Goal: Use online tool/utility: Utilize a website feature to perform a specific function

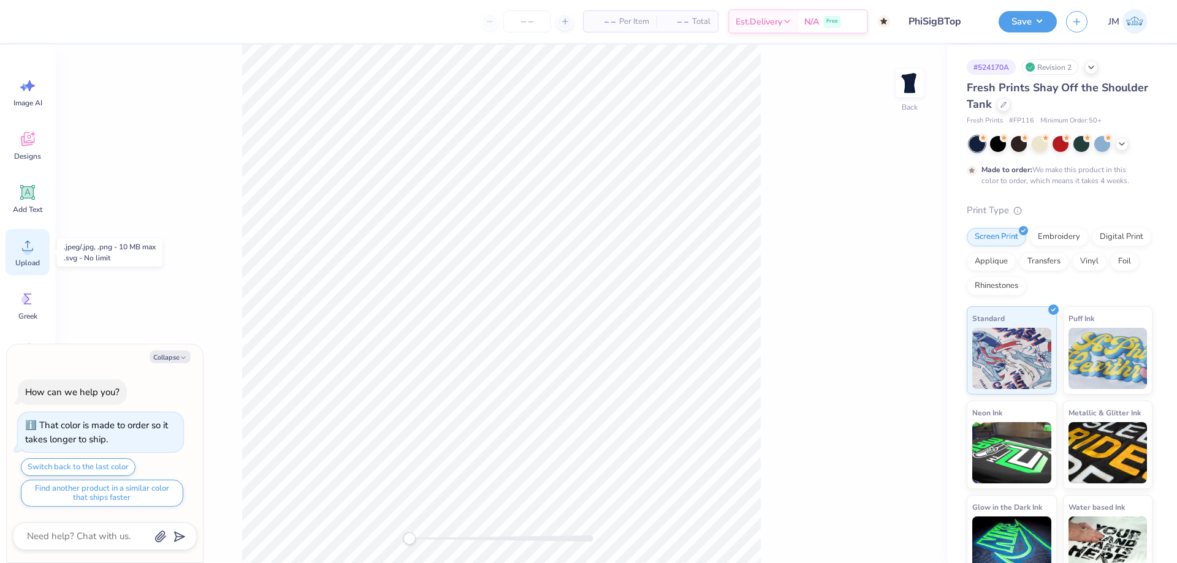
click at [33, 243] on icon at bounding box center [27, 246] width 18 height 18
click at [31, 249] on circle at bounding box center [27, 250] width 9 height 9
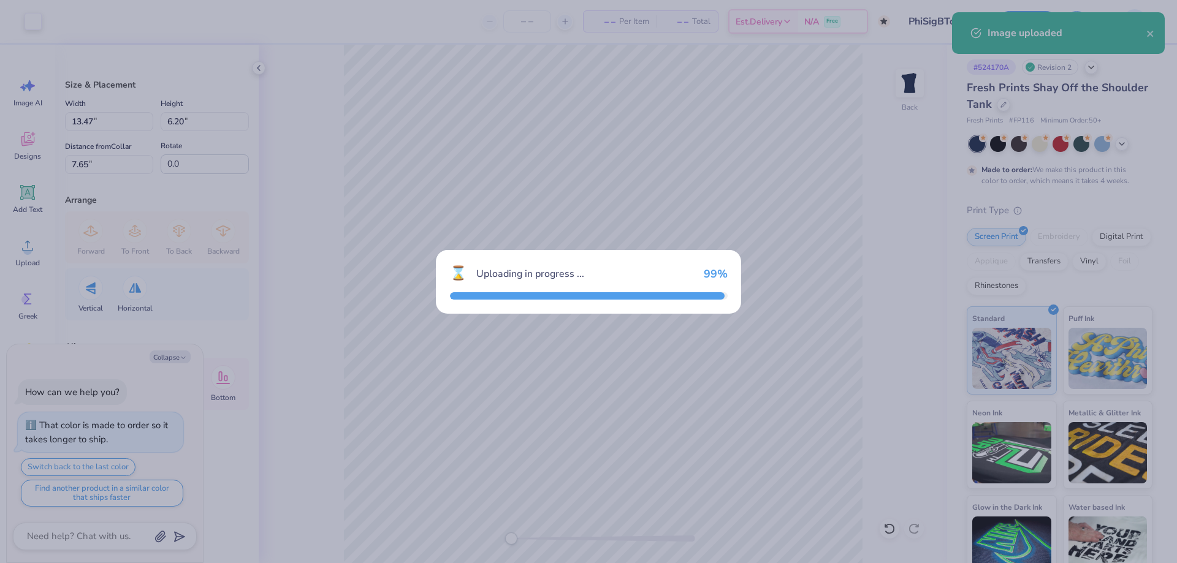
type textarea "x"
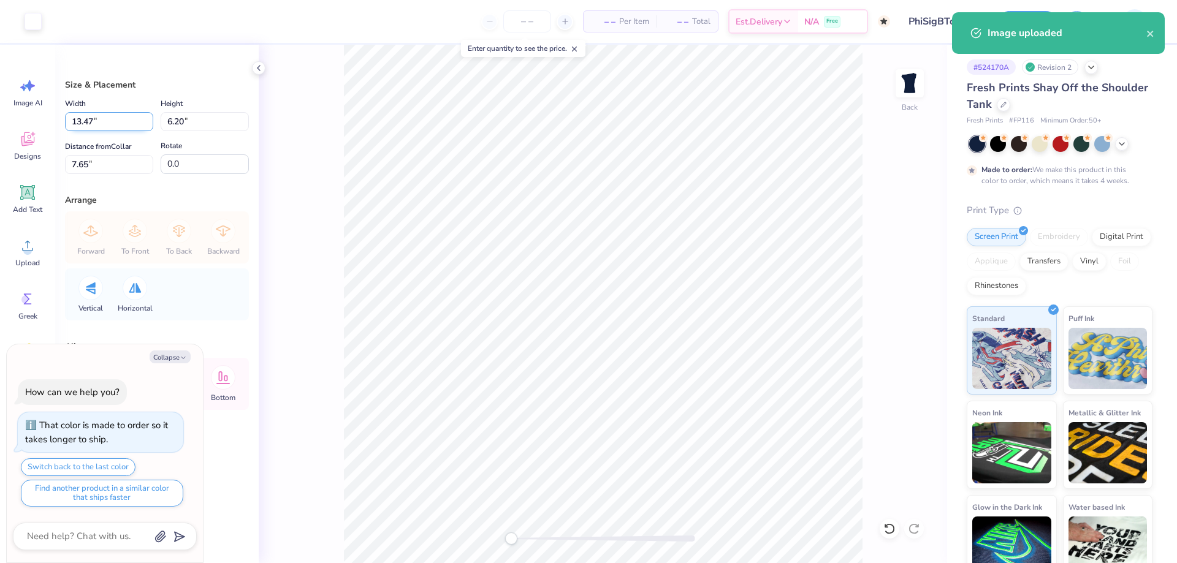
click at [127, 115] on input "13.47" at bounding box center [109, 121] width 88 height 19
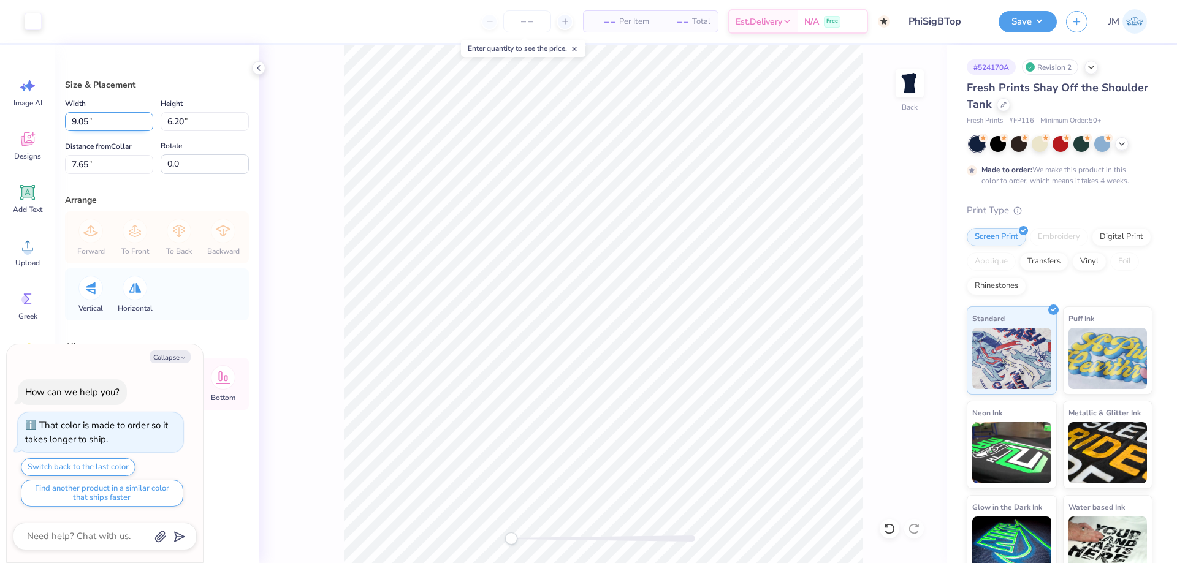
type input "9.05"
type textarea "x"
type input "4.16"
click at [106, 167] on input "8.67" at bounding box center [109, 164] width 88 height 19
type input "3"
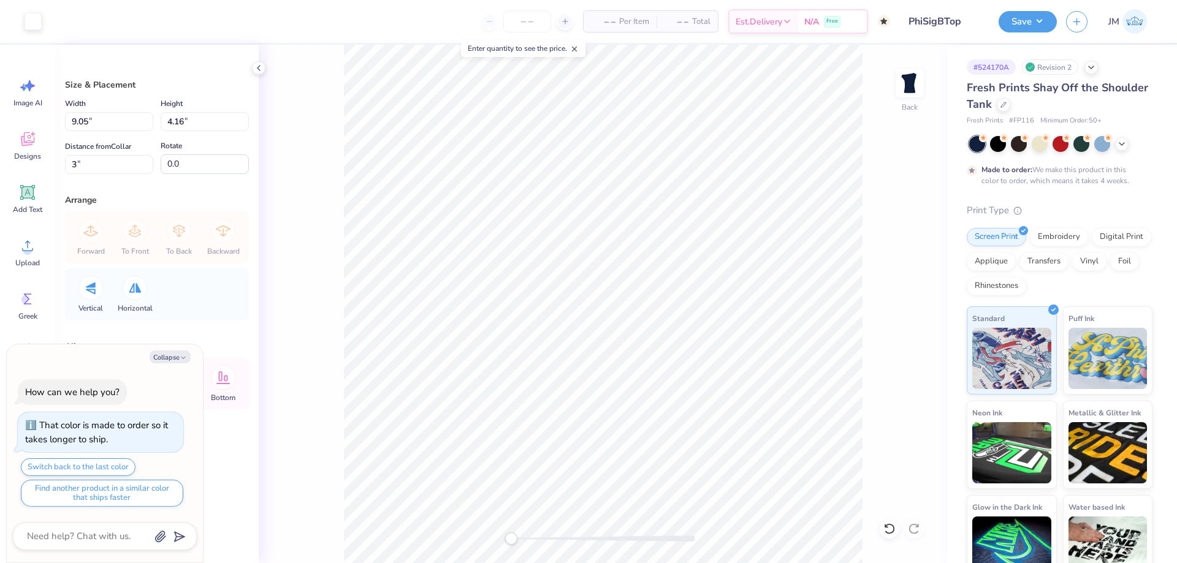
click at [873, 393] on div "Back" at bounding box center [603, 304] width 688 height 519
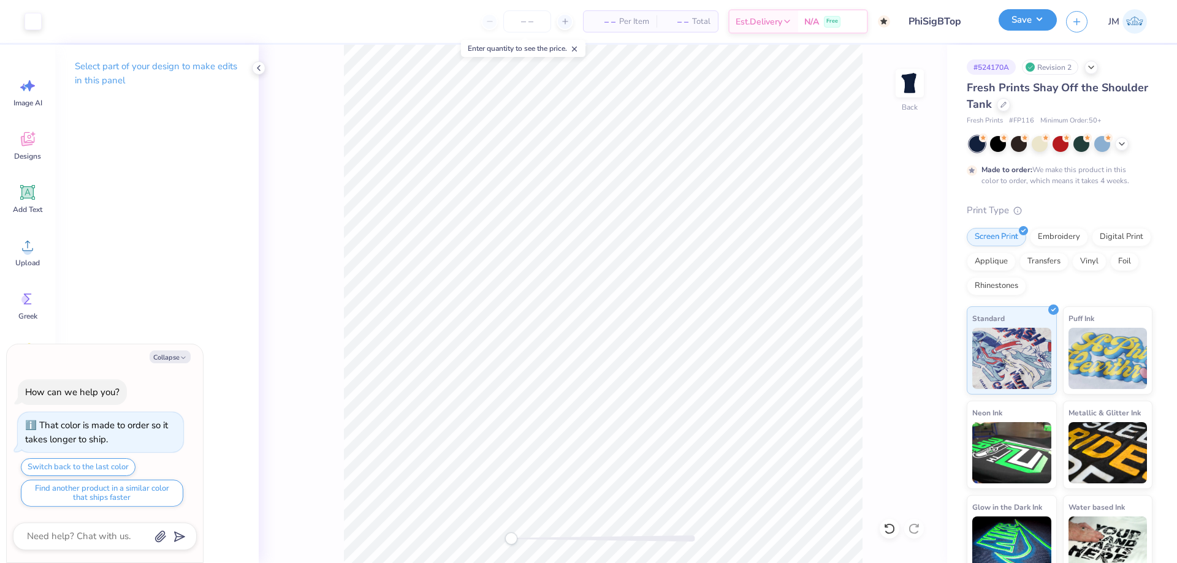
click at [1035, 18] on button "Save" at bounding box center [1028, 19] width 58 height 21
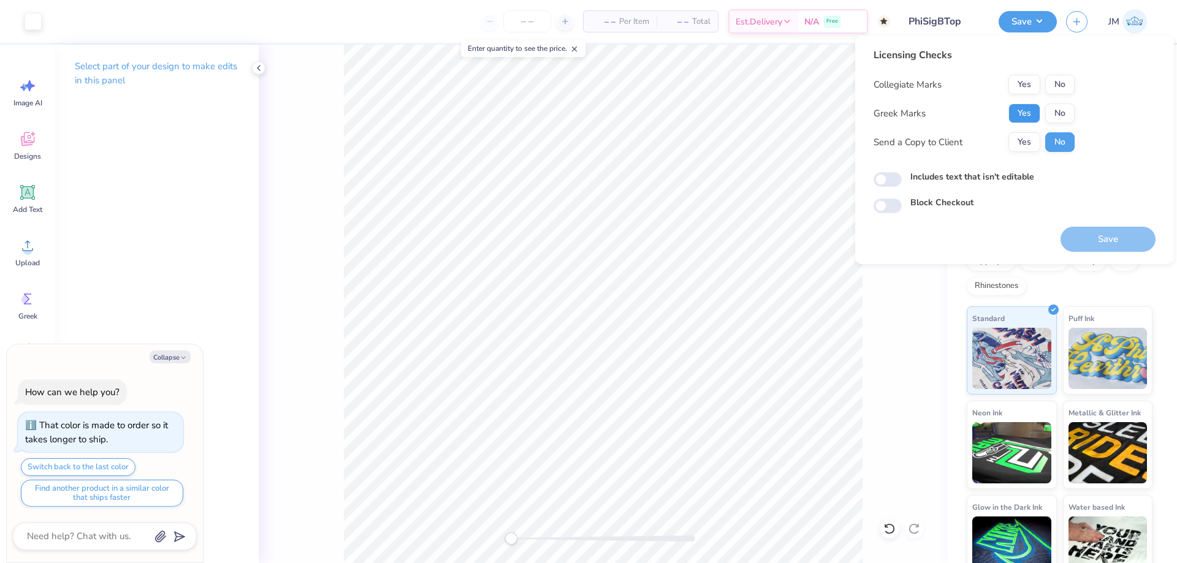
click at [1022, 110] on button "Yes" at bounding box center [1024, 114] width 32 height 20
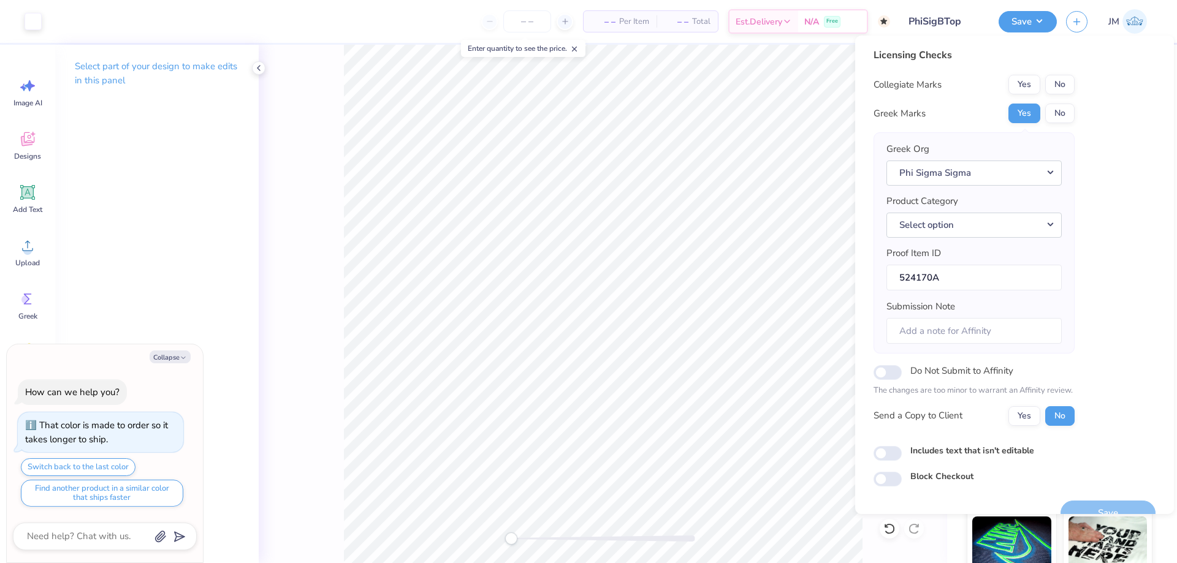
click at [1078, 84] on div "Licensing Checks Collegiate Marks Yes No Greek Marks Yes No Greek Org Phi Sigma…" at bounding box center [1014, 267] width 282 height 439
click at [1060, 82] on button "No" at bounding box center [1059, 85] width 29 height 20
click at [1051, 226] on button "Select option" at bounding box center [973, 225] width 175 height 25
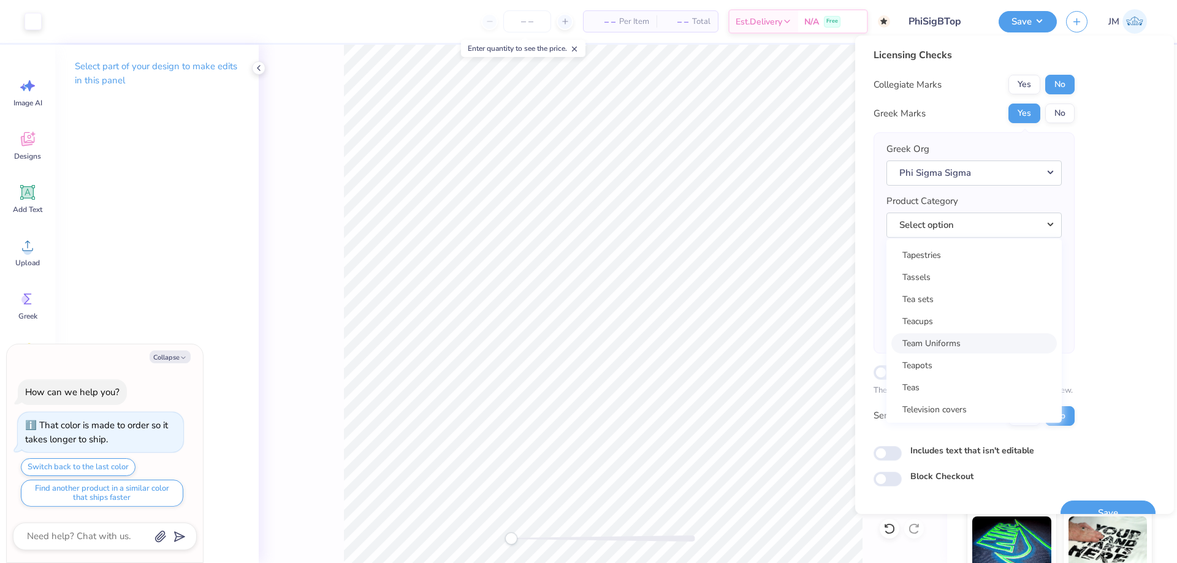
scroll to position [19740, 0]
click at [952, 350] on link "Tank tops" at bounding box center [974, 353] width 166 height 20
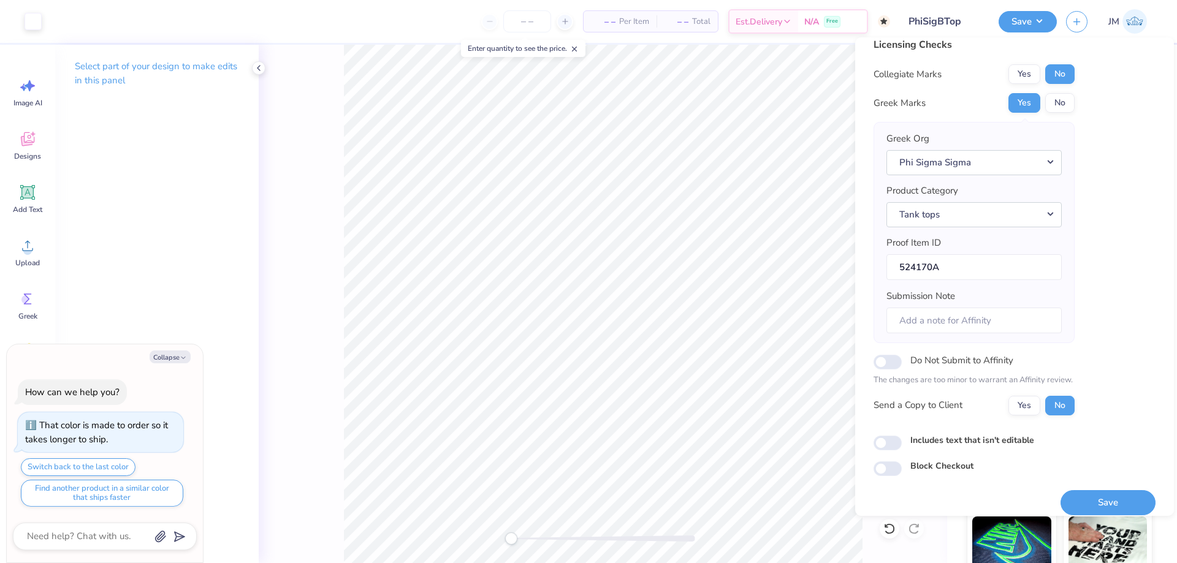
scroll to position [23, 0]
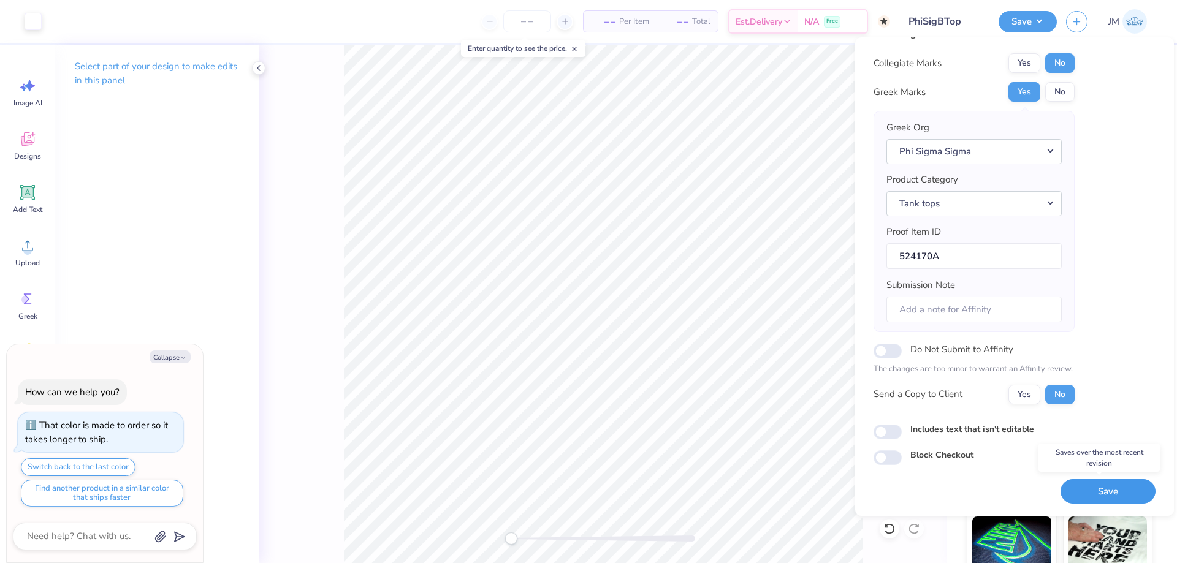
click at [1101, 490] on button "Save" at bounding box center [1107, 491] width 95 height 25
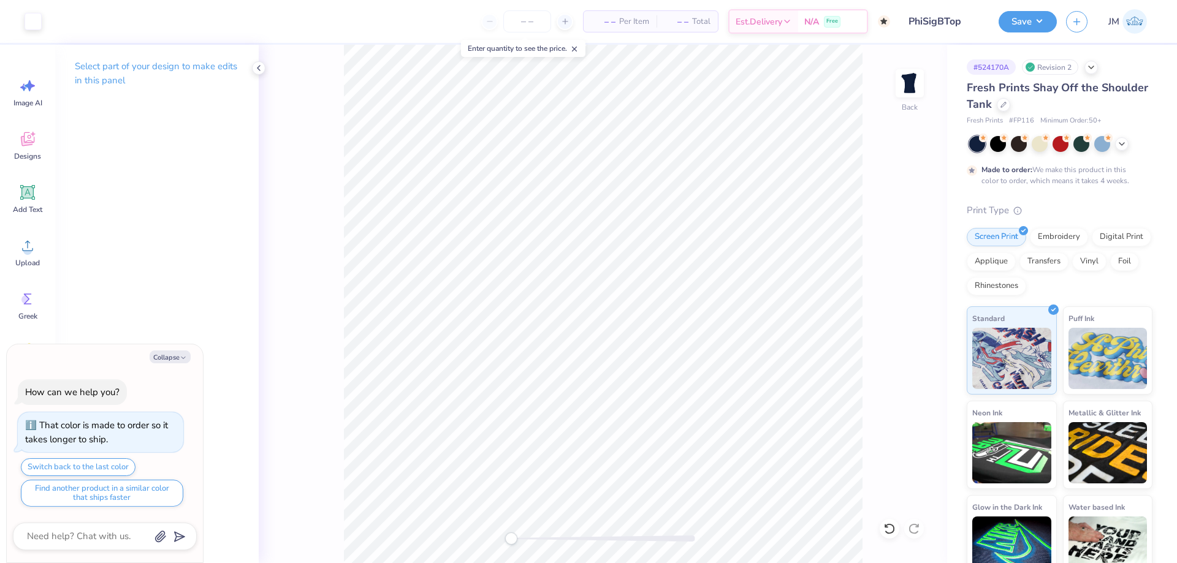
type textarea "x"
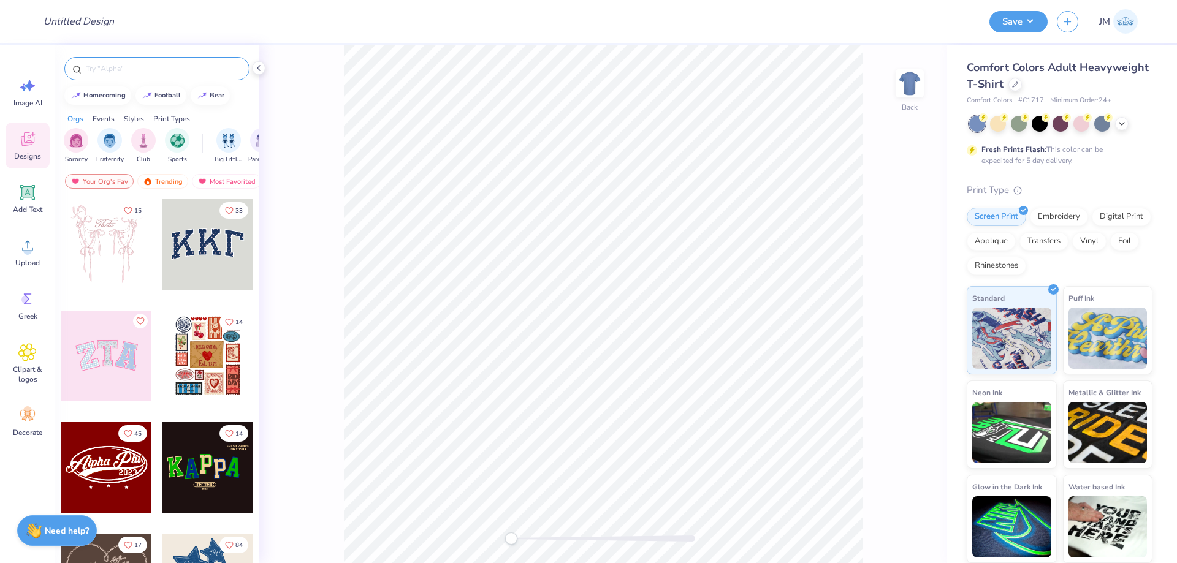
click at [114, 71] on input "text" at bounding box center [163, 69] width 157 height 12
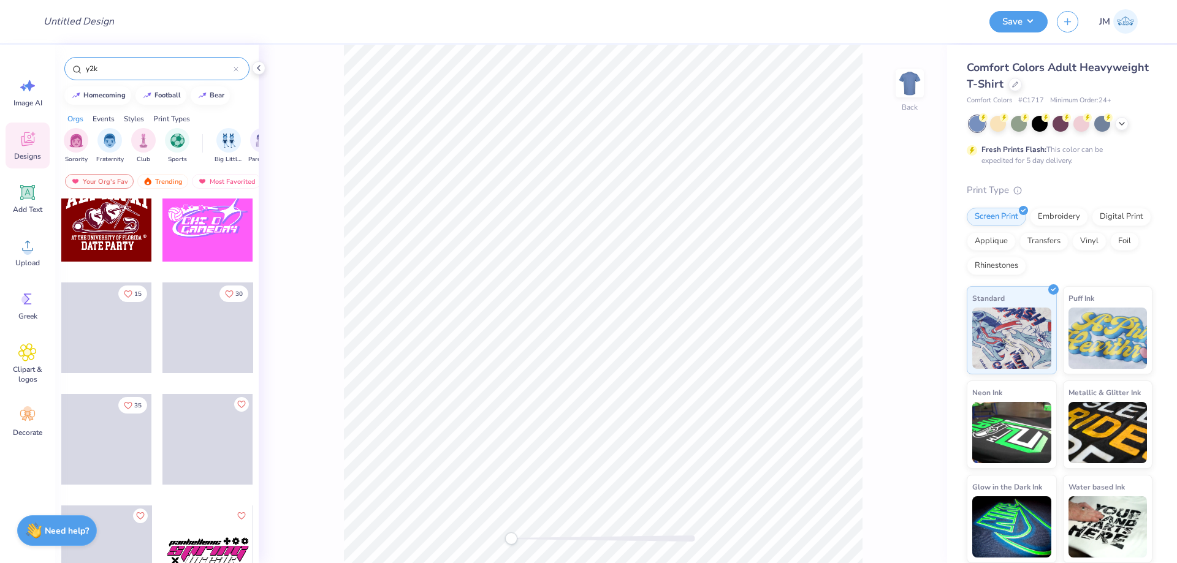
scroll to position [5966, 0]
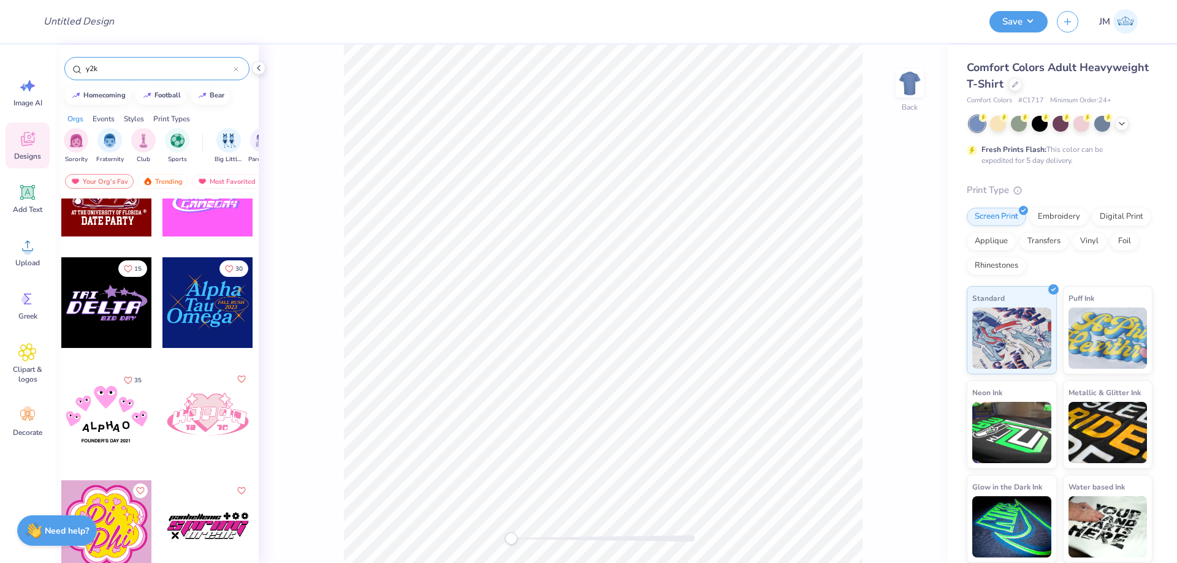
type input "y2k"
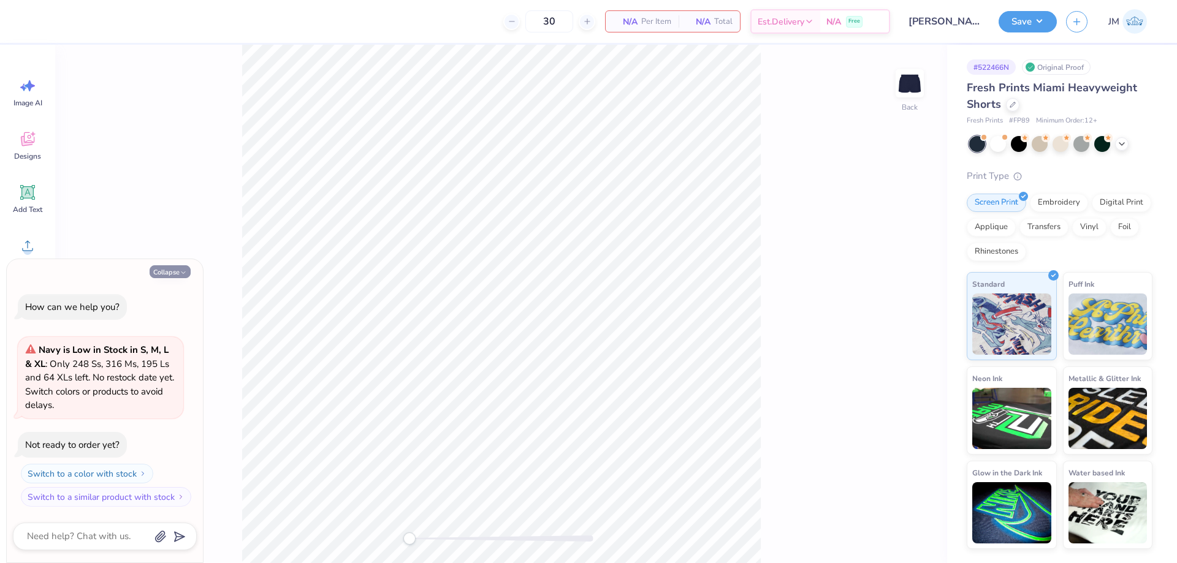
click at [154, 272] on button "Collapse" at bounding box center [170, 271] width 41 height 13
type textarea "x"
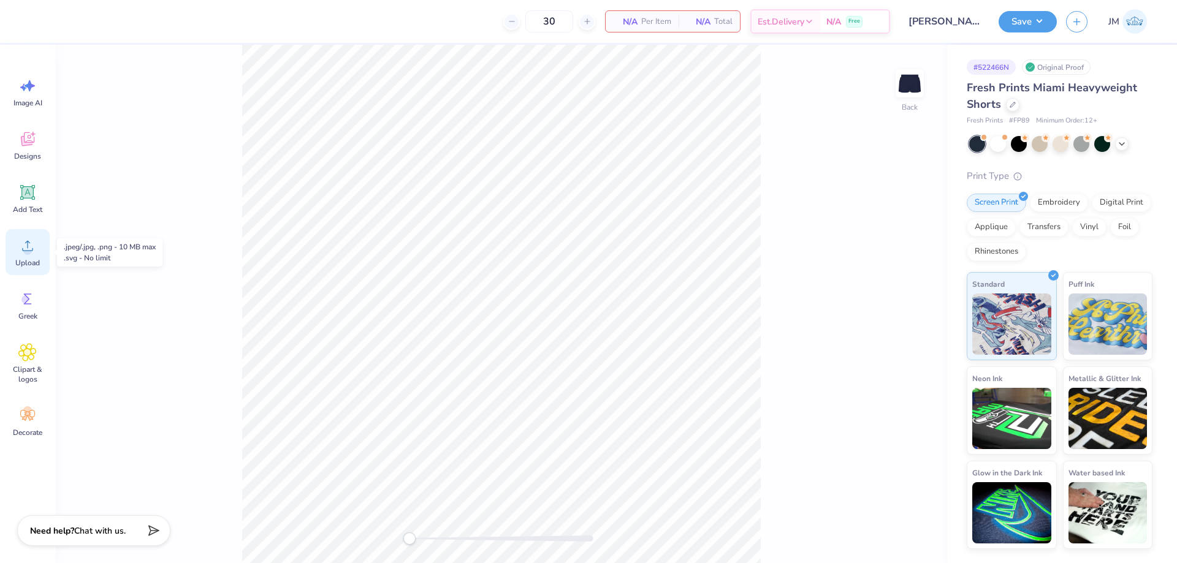
click at [31, 255] on div "Upload" at bounding box center [28, 252] width 44 height 46
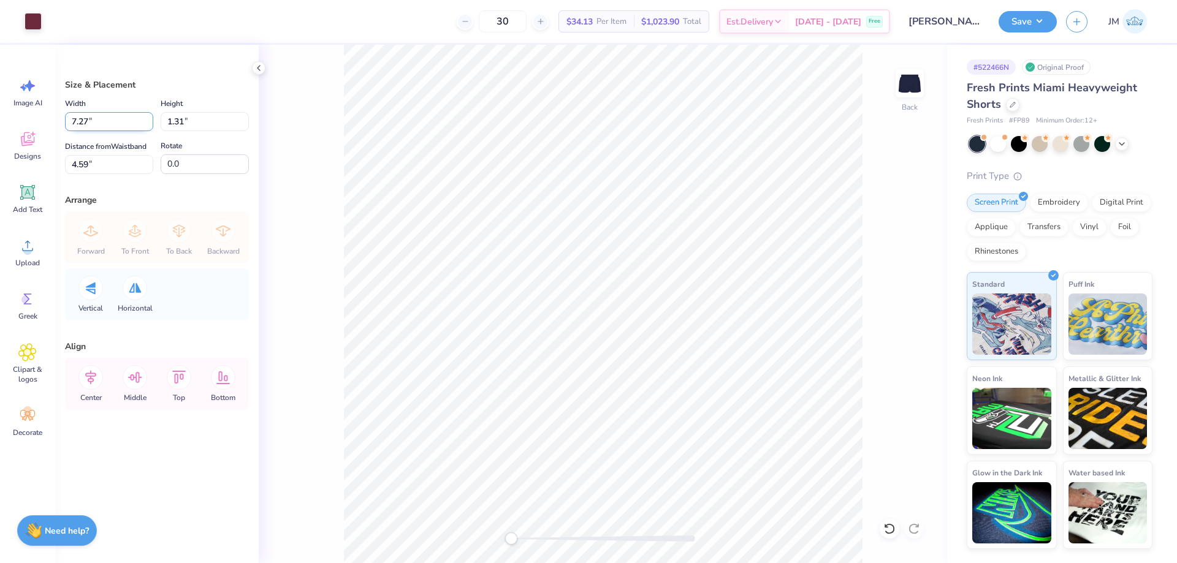
click at [102, 120] on input "7.27" at bounding box center [109, 121] width 88 height 19
type input "4.50"
type input "0.81"
click at [894, 527] on icon at bounding box center [889, 529] width 12 height 12
click at [913, 526] on icon at bounding box center [914, 529] width 12 height 12
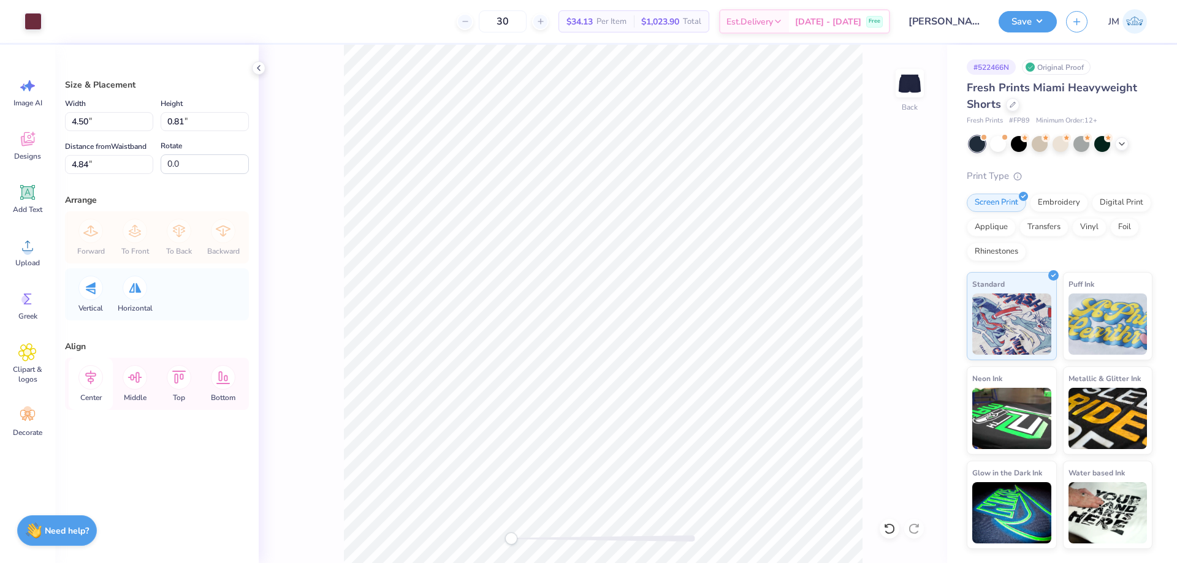
click at [93, 371] on icon at bounding box center [90, 377] width 25 height 25
click at [120, 172] on input "4.84" at bounding box center [109, 164] width 88 height 19
click at [122, 172] on input "2" at bounding box center [109, 164] width 88 height 19
type input "3"
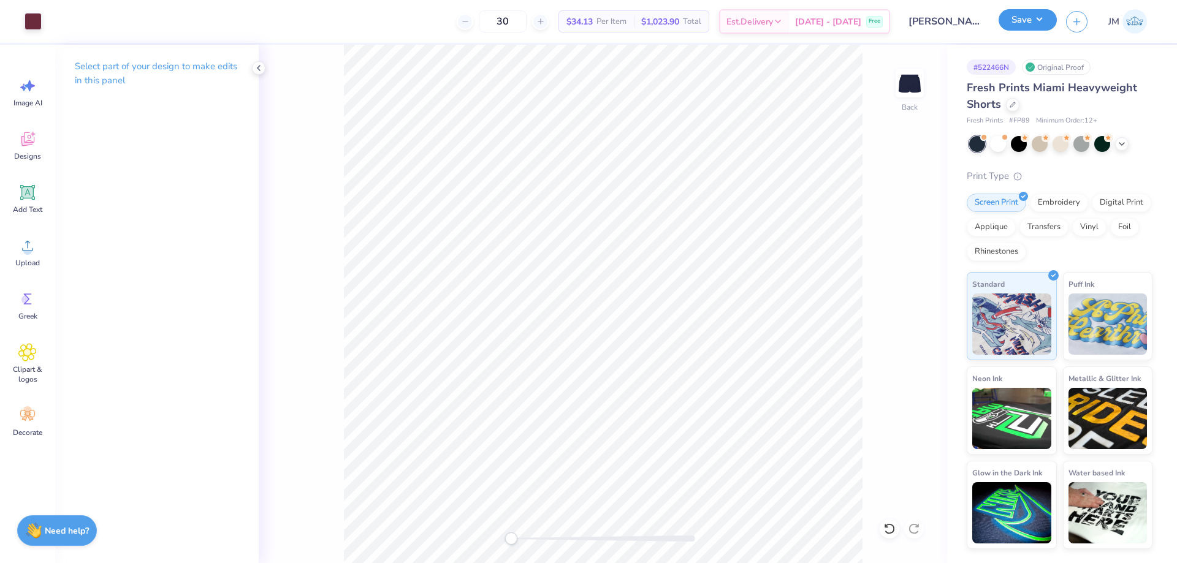
click at [1046, 17] on button "Save" at bounding box center [1028, 19] width 58 height 21
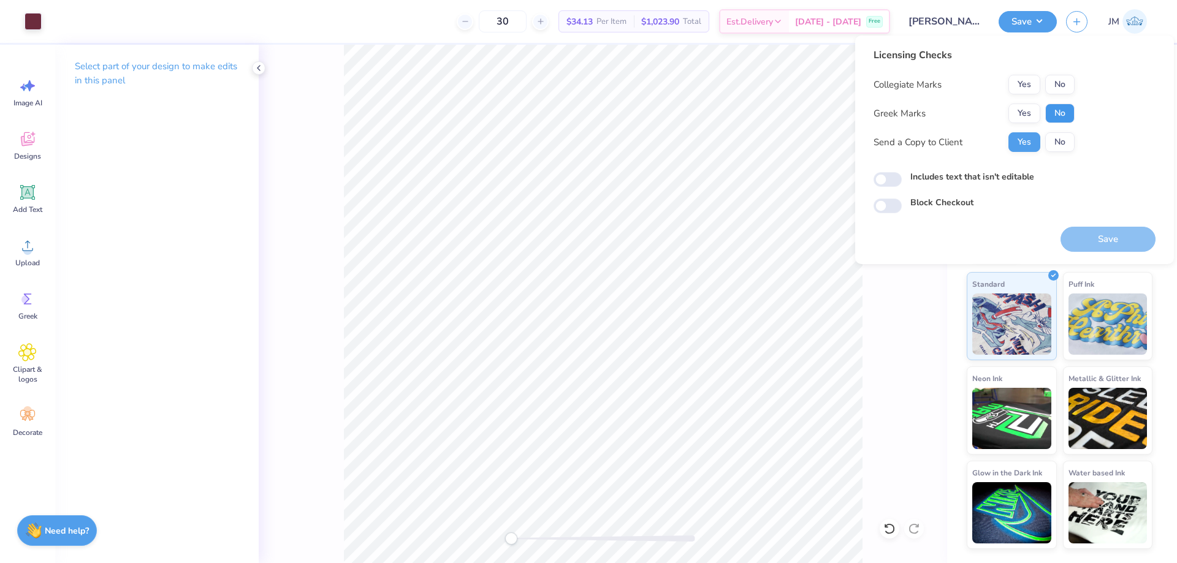
click at [1058, 114] on button "No" at bounding box center [1059, 114] width 29 height 20
click at [1059, 77] on button "No" at bounding box center [1059, 85] width 29 height 20
click at [1097, 242] on button "Save" at bounding box center [1107, 239] width 95 height 25
